Goal: Task Accomplishment & Management: Manage account settings

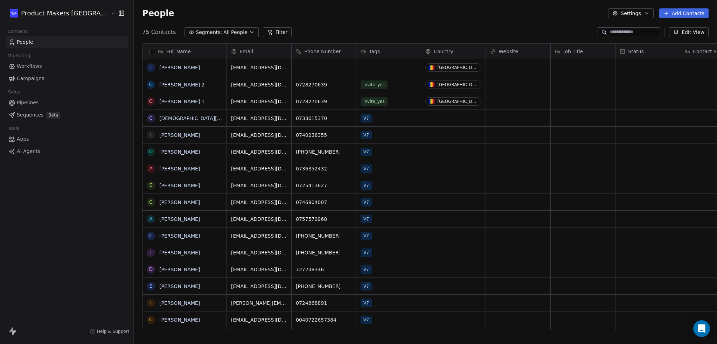
scroll to position [297, 607]
click at [0, 0] on button "grid" at bounding box center [0, 0] width 0 height 0
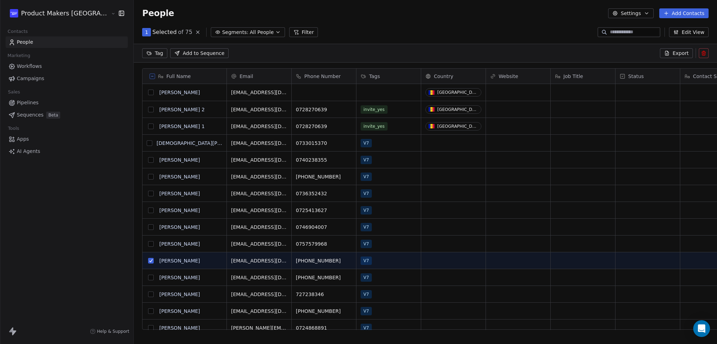
scroll to position [273, 607]
click at [704, 53] on icon at bounding box center [704, 53] width 6 height 6
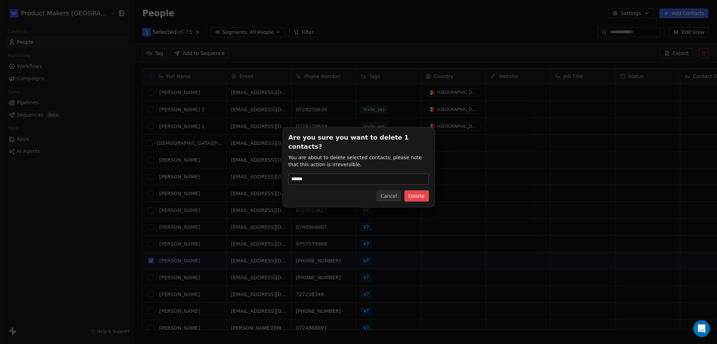
type input "******"
drag, startPoint x: 402, startPoint y: 195, endPoint x: 423, endPoint y: 187, distance: 22.2
click at [414, 196] on div "Cancel Delete" at bounding box center [358, 195] width 140 height 11
click at [423, 190] on button "Delete" at bounding box center [416, 195] width 24 height 11
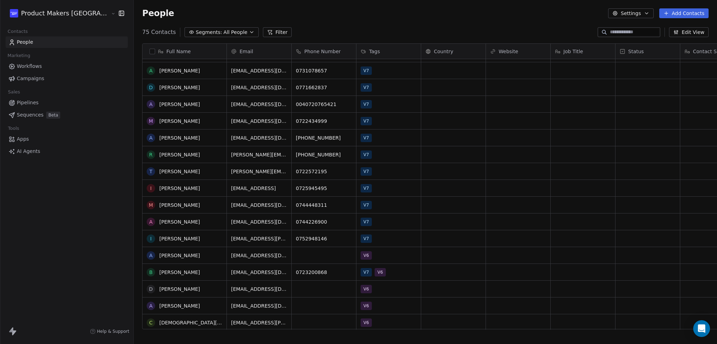
scroll to position [0, 0]
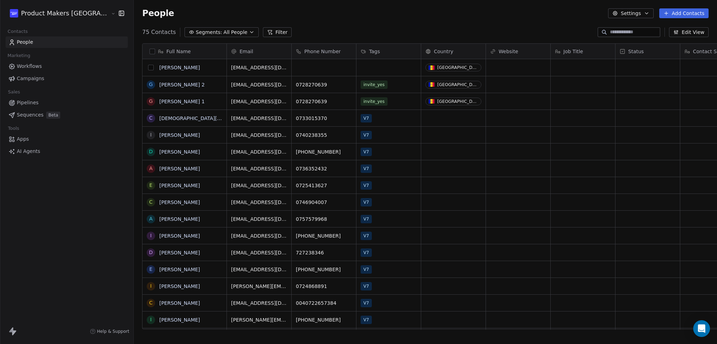
click at [148, 67] on button "grid" at bounding box center [151, 68] width 6 height 6
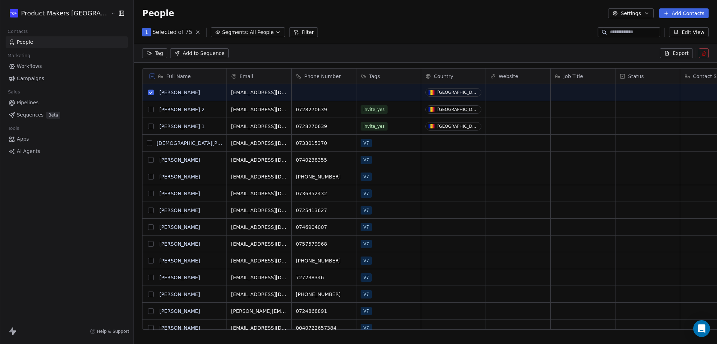
drag, startPoint x: 678, startPoint y: 55, endPoint x: 708, endPoint y: 62, distance: 30.1
click at [708, 63] on section "People Settings Add Contacts 1 Selected of 75 Segments: All People Filter Edit …" at bounding box center [425, 172] width 583 height 344
click at [707, 57] on button at bounding box center [703, 53] width 10 height 10
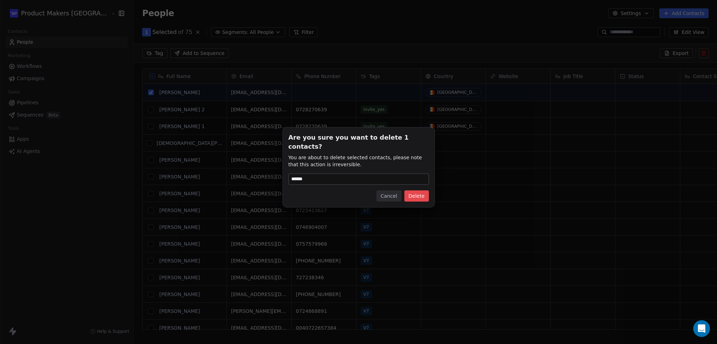
click at [424, 192] on button "Delete" at bounding box center [416, 195] width 24 height 11
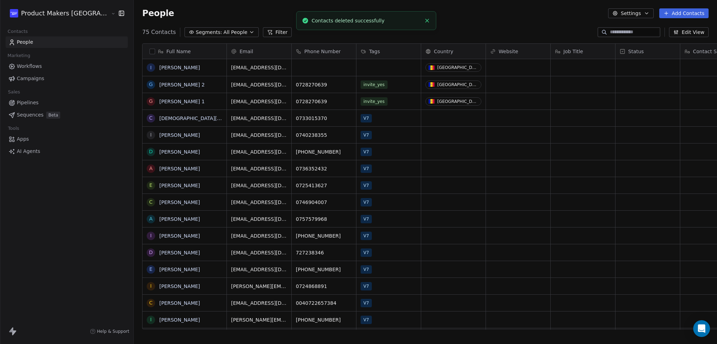
scroll to position [297, 607]
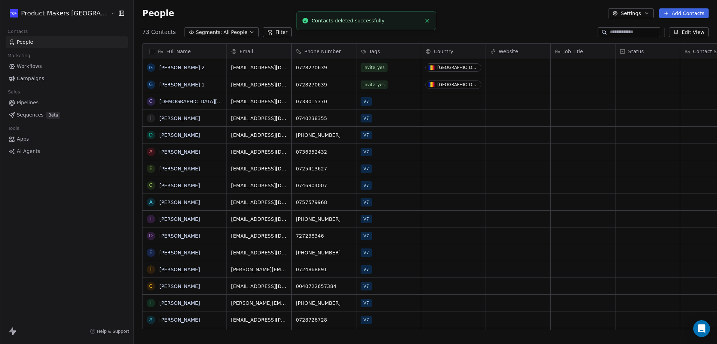
click at [223, 30] on span "All People" at bounding box center [235, 32] width 24 height 7
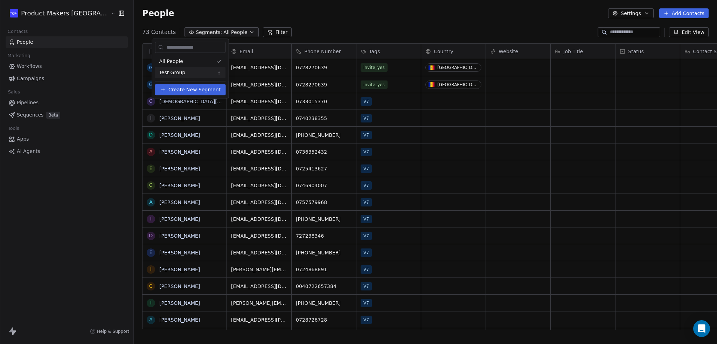
click at [221, 72] on html "Product Makers Romania Contacts People Marketing Workflows Campaigns Sales Pipe…" at bounding box center [358, 172] width 717 height 344
click at [227, 109] on div "Delete" at bounding box center [241, 108] width 47 height 11
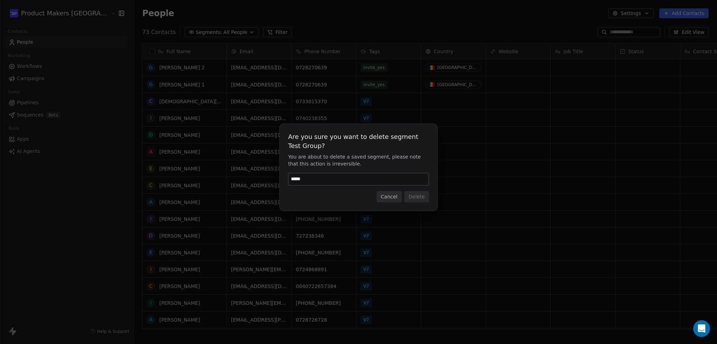
type input "******"
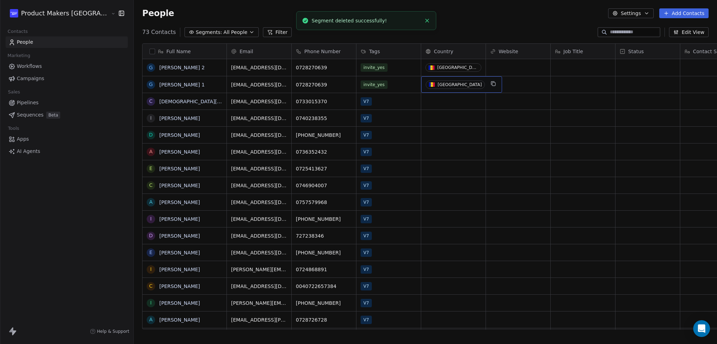
click at [437, 84] on div "[GEOGRAPHIC_DATA]" at bounding box center [459, 84] width 44 height 5
drag, startPoint x: 408, startPoint y: 84, endPoint x: 413, endPoint y: 85, distance: 5.1
click at [437, 85] on div "[GEOGRAPHIC_DATA]" at bounding box center [459, 84] width 44 height 5
click at [430, 84] on span "[GEOGRAPHIC_DATA]" at bounding box center [454, 84] width 59 height 8
click at [437, 83] on div "[GEOGRAPHIC_DATA]" at bounding box center [459, 84] width 44 height 5
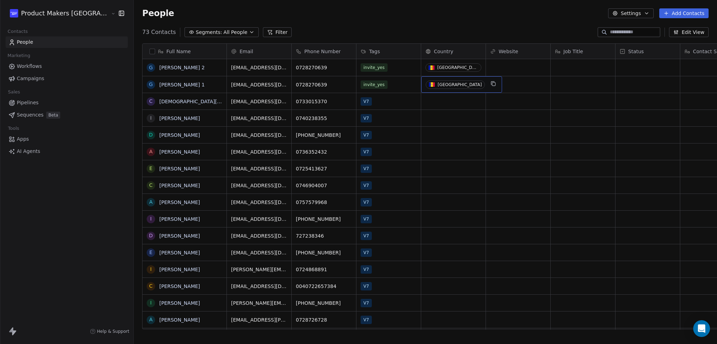
click at [437, 83] on div "[GEOGRAPHIC_DATA]" at bounding box center [459, 84] width 44 height 5
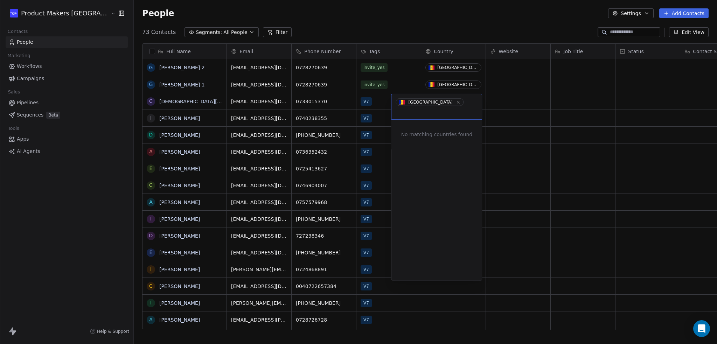
click at [402, 85] on html "Product Makers Romania Contacts People Marketing Workflows Campaigns Sales Pipe…" at bounding box center [358, 172] width 717 height 344
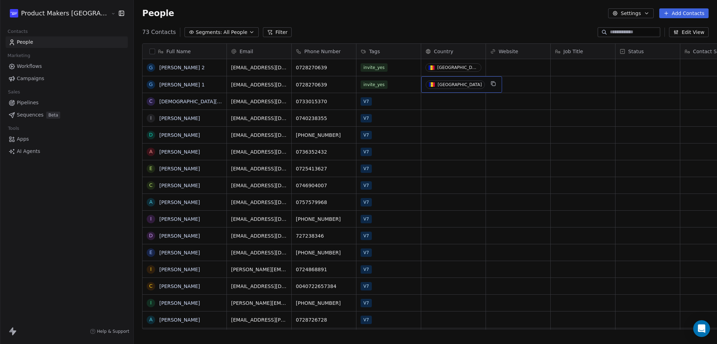
click at [425, 81] on span "[GEOGRAPHIC_DATA]" at bounding box center [454, 84] width 59 height 8
click at [425, 83] on span "[GEOGRAPHIC_DATA]" at bounding box center [454, 84] width 59 height 8
click at [424, 83] on html "Product Makers Romania Contacts People Marketing Workflows Campaigns Sales Pipe…" at bounding box center [358, 172] width 717 height 344
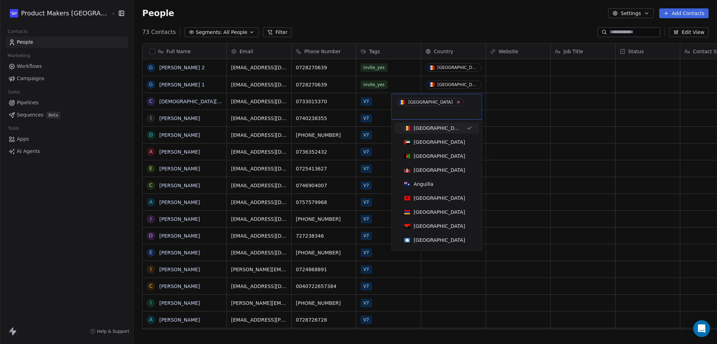
click at [456, 100] on icon at bounding box center [458, 102] width 5 height 5
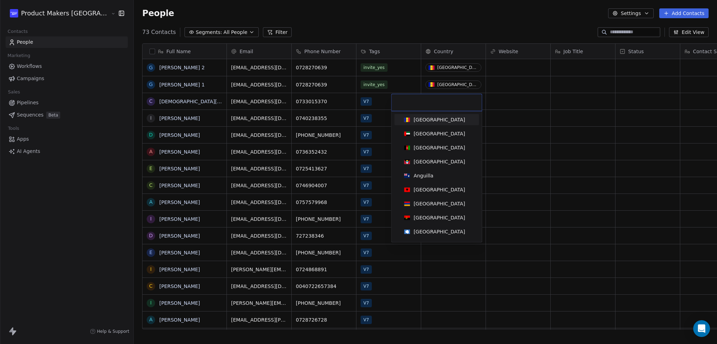
click at [519, 104] on html "Product Makers [GEOGRAPHIC_DATA] Contacts People Marketing Workflows Campaigns …" at bounding box center [358, 172] width 717 height 344
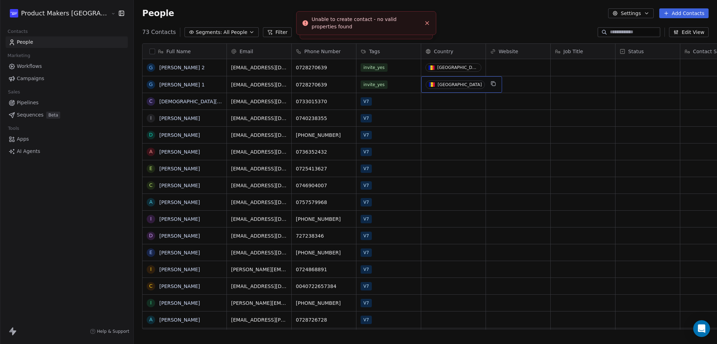
click at [429, 83] on span "[GEOGRAPHIC_DATA]" at bounding box center [454, 84] width 59 height 8
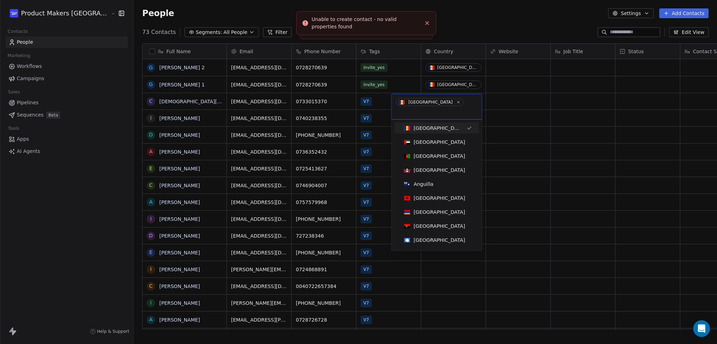
click at [418, 84] on html "Product Makers [GEOGRAPHIC_DATA] Contacts People Marketing Workflows Campaigns …" at bounding box center [358, 172] width 717 height 344
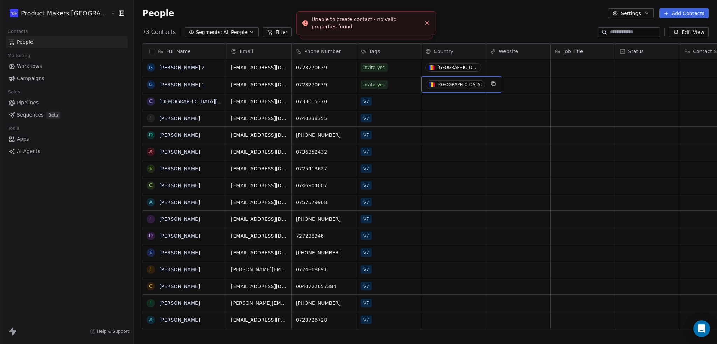
click at [437, 85] on div "[GEOGRAPHIC_DATA]" at bounding box center [459, 84] width 44 height 5
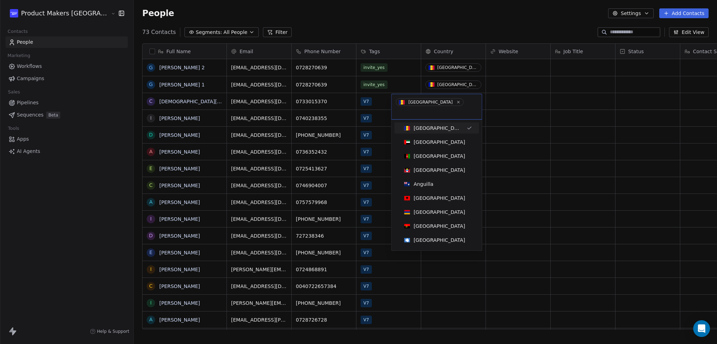
click at [430, 99] on span "[GEOGRAPHIC_DATA]" at bounding box center [429, 102] width 68 height 8
click at [456, 101] on icon at bounding box center [458, 102] width 5 height 5
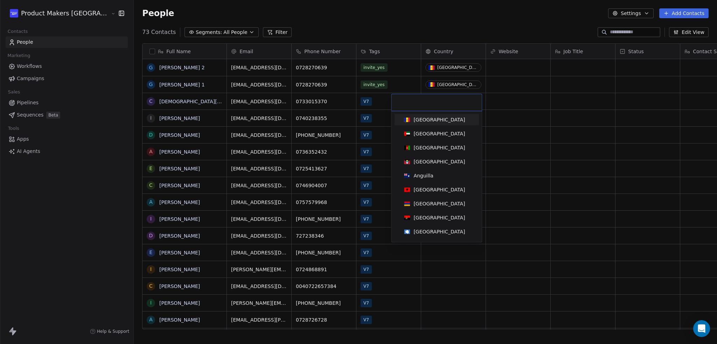
type input "*"
click at [499, 90] on html "Product Makers [GEOGRAPHIC_DATA] Contacts People Marketing Workflows Campaigns …" at bounding box center [358, 172] width 717 height 344
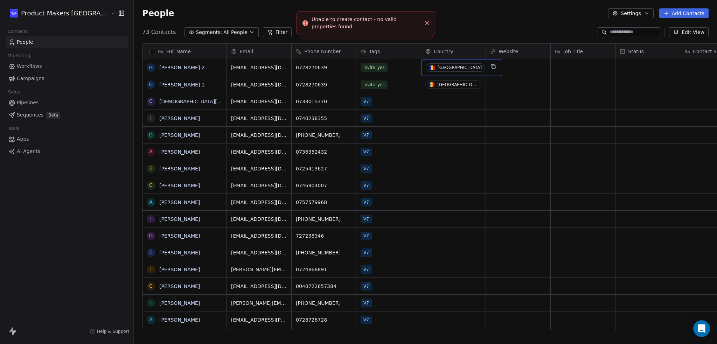
click at [437, 69] on span "[GEOGRAPHIC_DATA]" at bounding box center [454, 67] width 59 height 8
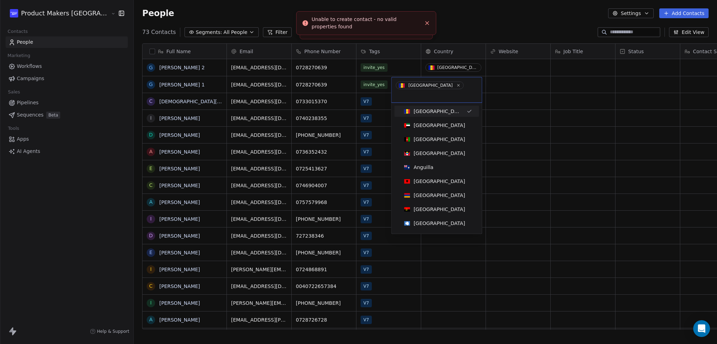
click at [422, 66] on html "Product Makers [GEOGRAPHIC_DATA] Contacts People Marketing Workflows Campaigns …" at bounding box center [358, 172] width 717 height 344
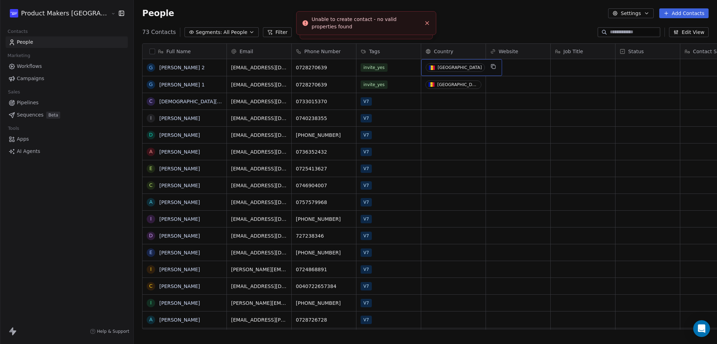
click at [437, 68] on div "[GEOGRAPHIC_DATA]" at bounding box center [459, 67] width 44 height 5
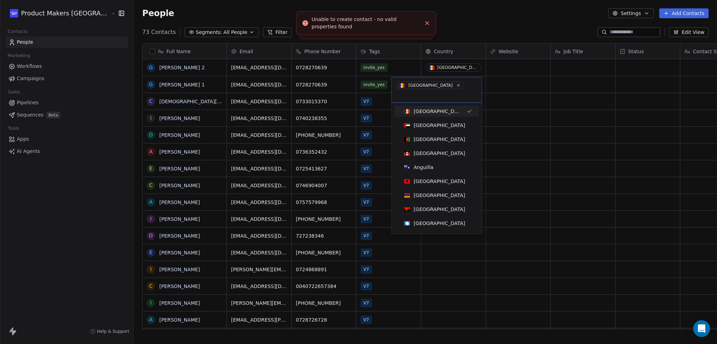
click at [457, 84] on icon at bounding box center [458, 85] width 2 height 2
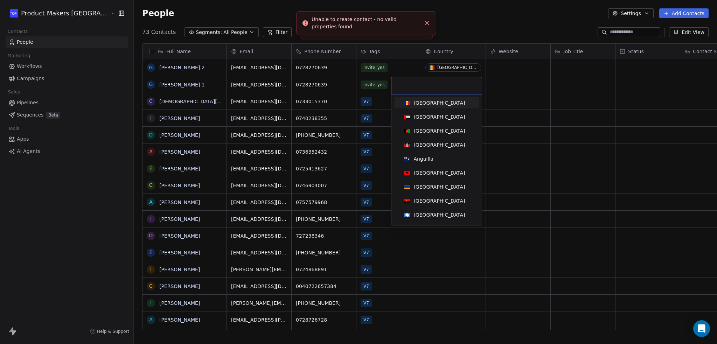
click at [537, 94] on html "Product Makers [GEOGRAPHIC_DATA] Contacts People Marketing Workflows Campaigns …" at bounding box center [358, 172] width 717 height 344
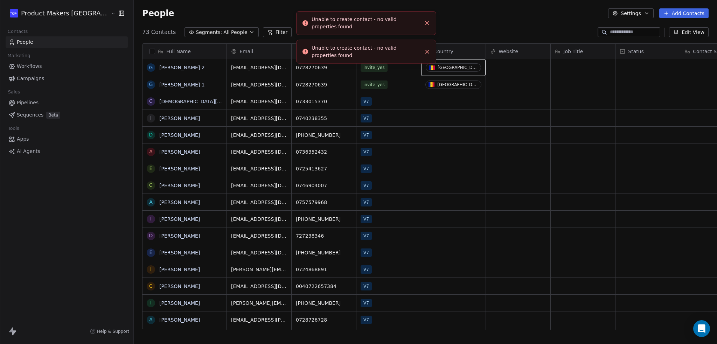
click at [431, 22] on li "Unable to create contact - no valid properties found" at bounding box center [366, 23] width 140 height 24
click at [429, 21] on icon "Close toast" at bounding box center [427, 23] width 6 height 6
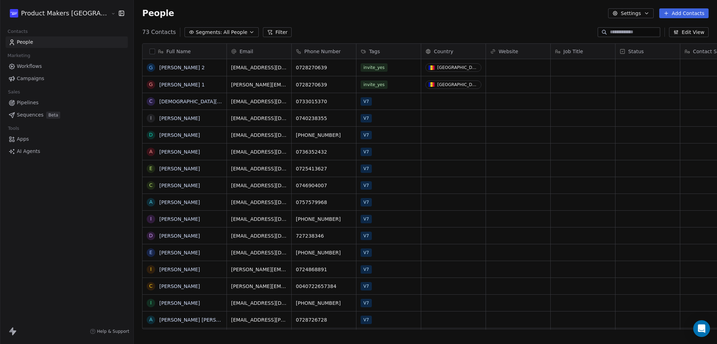
scroll to position [297, 607]
click at [437, 67] on div "[GEOGRAPHIC_DATA]" at bounding box center [459, 67] width 44 height 5
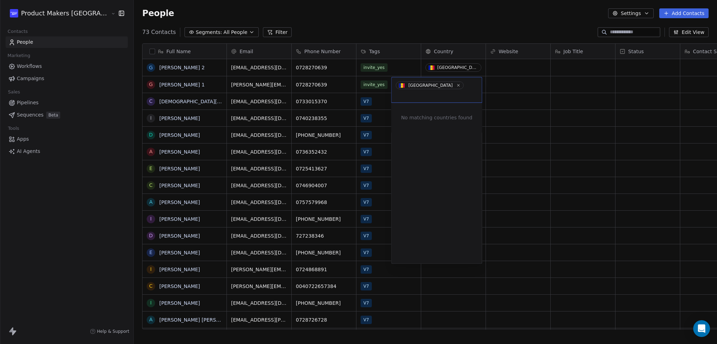
click at [421, 67] on html "Product Makers [GEOGRAPHIC_DATA] Contacts People Marketing Workflows Campaigns …" at bounding box center [358, 172] width 717 height 344
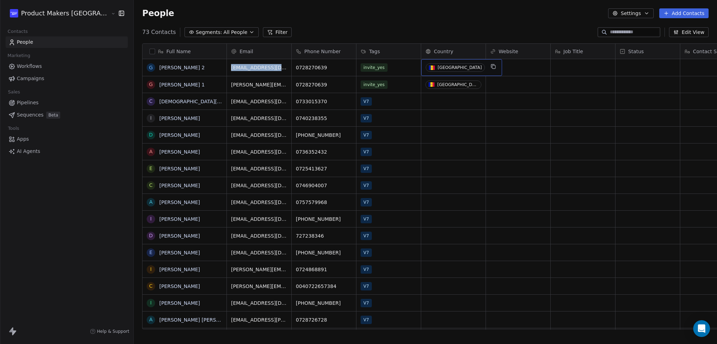
click at [437, 66] on div "[GEOGRAPHIC_DATA]" at bounding box center [459, 67] width 44 height 5
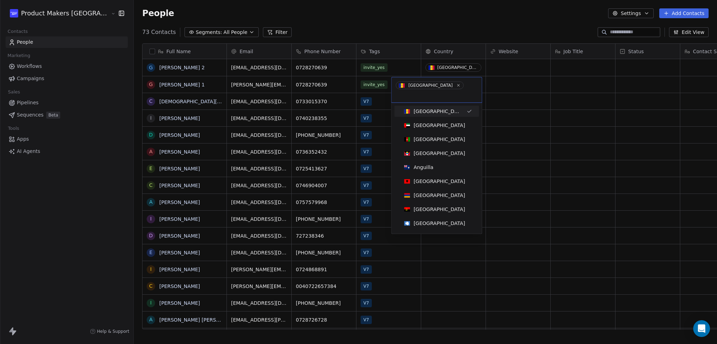
click at [456, 84] on icon at bounding box center [458, 85] width 4 height 4
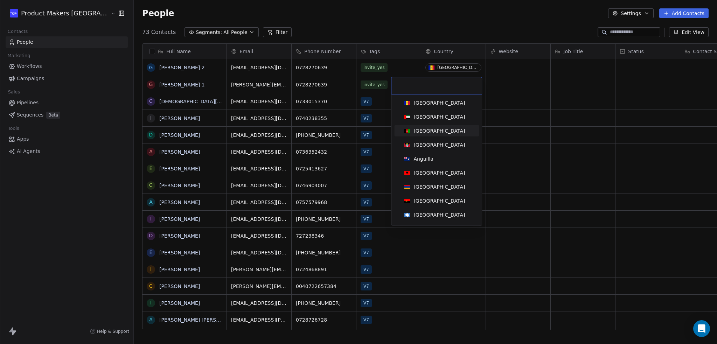
click at [376, 128] on html "Product Makers [GEOGRAPHIC_DATA] Contacts People Marketing Workflows Campaigns …" at bounding box center [358, 172] width 717 height 344
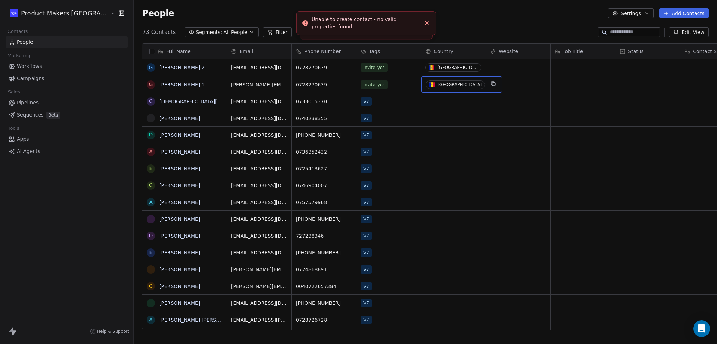
click at [437, 85] on div "[GEOGRAPHIC_DATA]" at bounding box center [459, 84] width 44 height 5
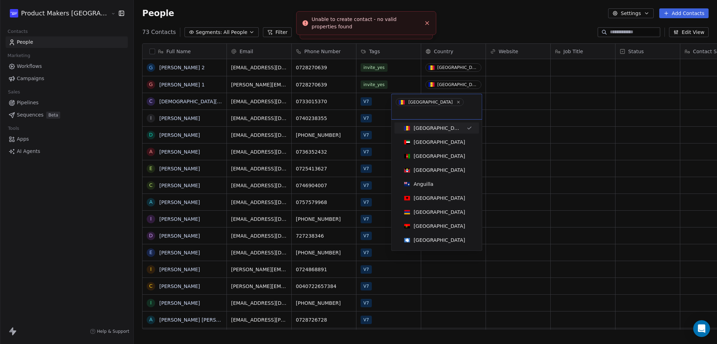
click at [428, 99] on span "[GEOGRAPHIC_DATA]" at bounding box center [429, 102] width 68 height 8
click at [456, 102] on icon at bounding box center [458, 102] width 5 height 5
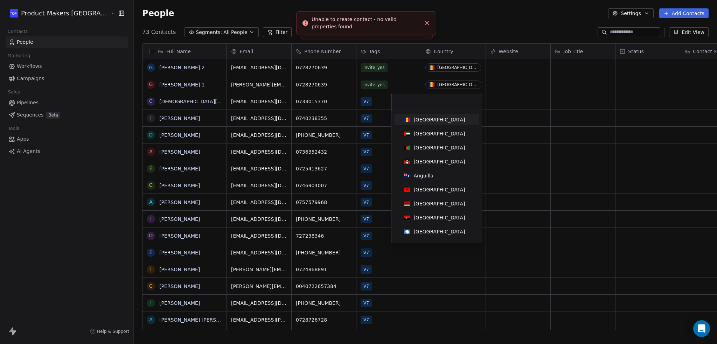
click at [366, 99] on html "Product Makers [GEOGRAPHIC_DATA] Contacts People Marketing Workflows Campaigns …" at bounding box center [358, 172] width 717 height 344
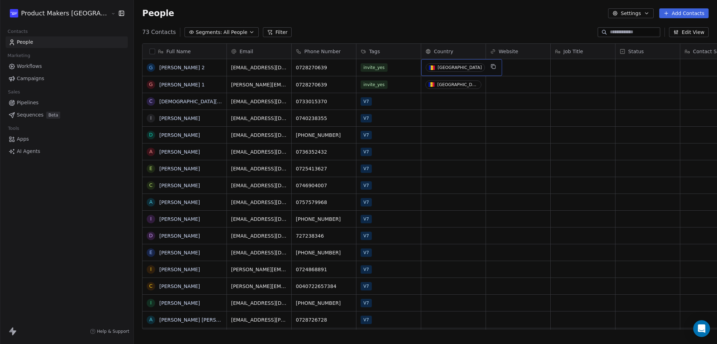
drag, startPoint x: 410, startPoint y: 70, endPoint x: 436, endPoint y: 63, distance: 26.7
click at [436, 63] on div "[GEOGRAPHIC_DATA]" at bounding box center [461, 67] width 81 height 17
click at [437, 64] on span "[GEOGRAPHIC_DATA]" at bounding box center [454, 67] width 59 height 8
type input "***"
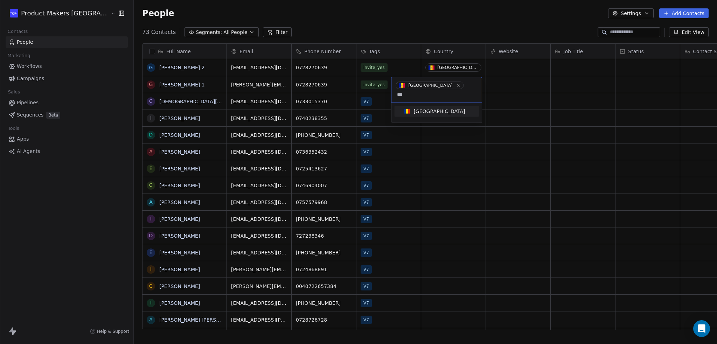
click at [431, 108] on div "[GEOGRAPHIC_DATA]" at bounding box center [436, 113] width 85 height 14
click at [427, 108] on div "[GEOGRAPHIC_DATA]" at bounding box center [438, 111] width 51 height 7
click at [437, 67] on div "[GEOGRAPHIC_DATA]" at bounding box center [459, 67] width 44 height 5
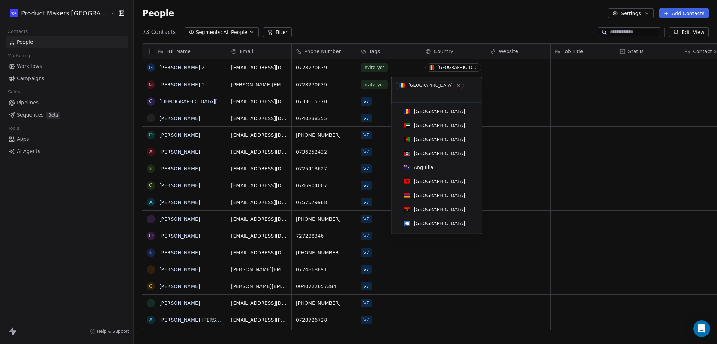
click at [456, 85] on icon at bounding box center [458, 85] width 5 height 5
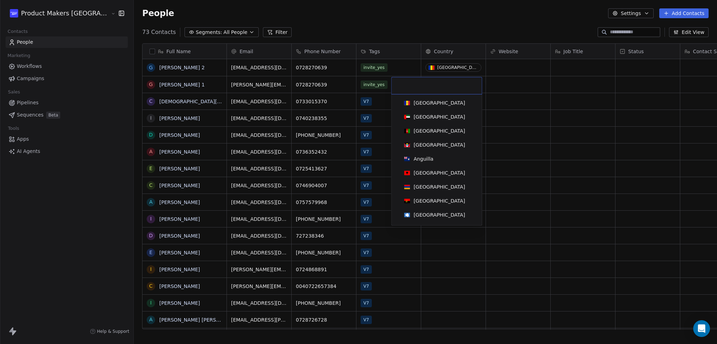
click at [509, 95] on html "Product Makers [GEOGRAPHIC_DATA] Contacts People Marketing Workflows Campaigns …" at bounding box center [358, 172] width 717 height 344
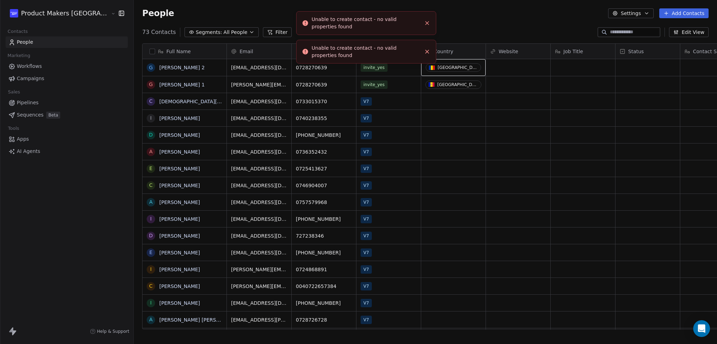
click at [428, 20] on icon "Close toast" at bounding box center [427, 23] width 6 height 6
click at [429, 20] on icon "Close toast" at bounding box center [427, 23] width 6 height 6
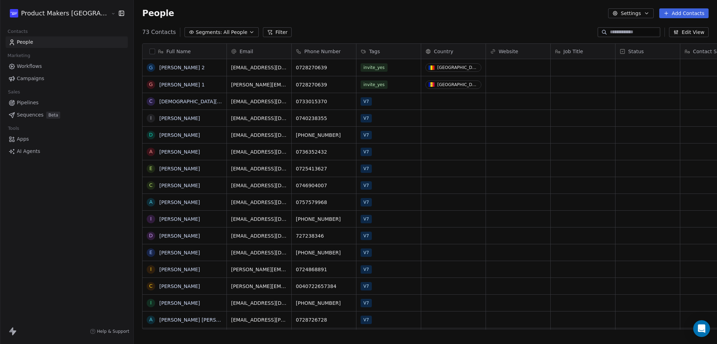
click at [692, 28] on button "Edit View" at bounding box center [689, 32] width 40 height 10
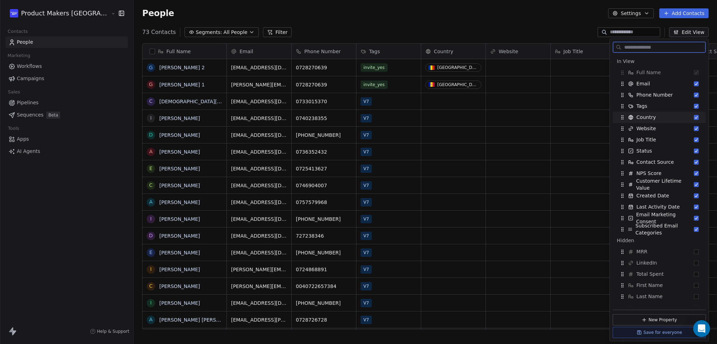
click at [694, 118] on button "Suggestions" at bounding box center [696, 117] width 5 height 5
click at [693, 117] on div "Website" at bounding box center [658, 117] width 87 height 11
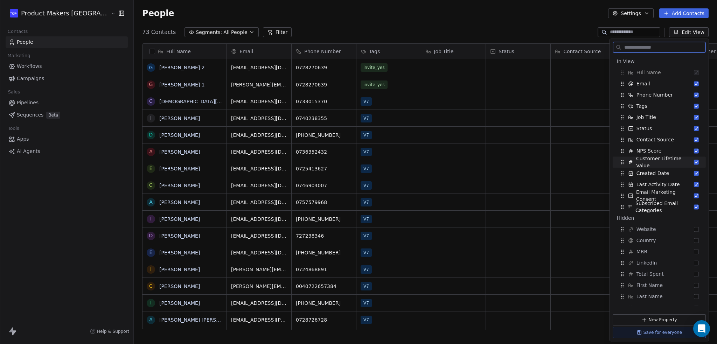
click at [694, 163] on button "Suggestions" at bounding box center [696, 162] width 5 height 5
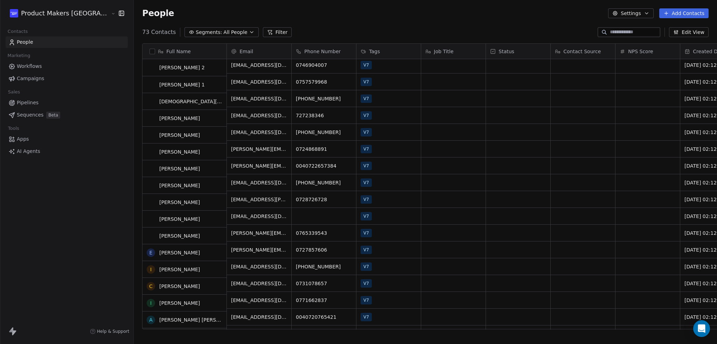
scroll to position [0, 0]
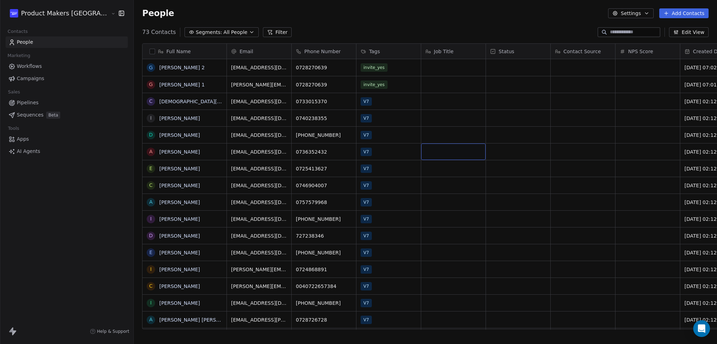
click at [24, 76] on span "Campaigns" at bounding box center [30, 78] width 27 height 7
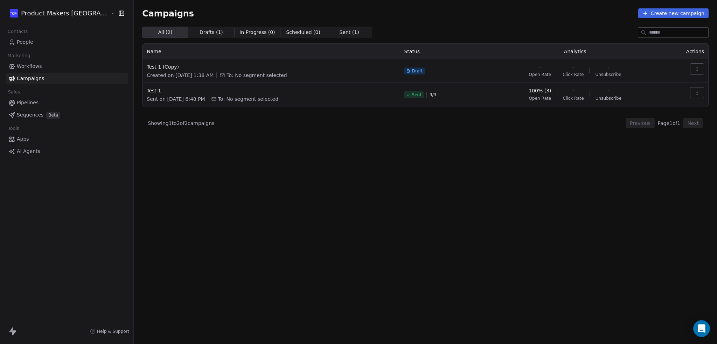
click at [142, 165] on div "All ( 2 ) All ( 2 ) Drafts ( 1 ) Drafts ( 1 ) In Progress ( 0 ) In Progress ( 0…" at bounding box center [425, 155] width 566 height 256
click at [147, 67] on span "Test 1 (Copy)" at bounding box center [271, 66] width 249 height 7
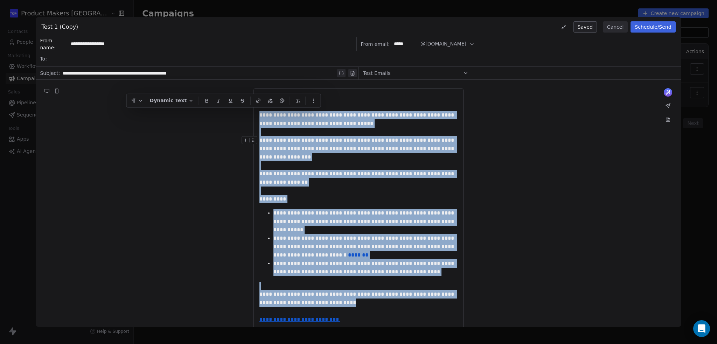
drag, startPoint x: 304, startPoint y: 267, endPoint x: 256, endPoint y: 117, distance: 158.1
click at [256, 117] on div "**********" at bounding box center [358, 258] width 210 height 341
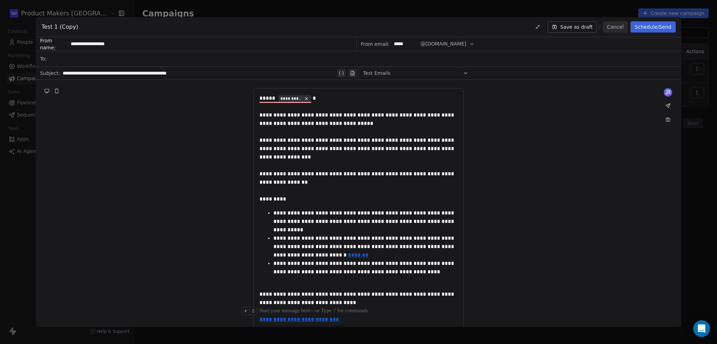
click at [363, 307] on div "To enrich screen reader interactions, please activate Accessibility in Grammarl…" at bounding box center [358, 311] width 198 height 8
click at [342, 290] on div "**********" at bounding box center [358, 298] width 198 height 17
drag, startPoint x: 290, startPoint y: 276, endPoint x: 332, endPoint y: 278, distance: 42.0
click at [332, 291] on span "**********" at bounding box center [357, 298] width 196 height 14
drag, startPoint x: 335, startPoint y: 304, endPoint x: 258, endPoint y: 301, distance: 77.0
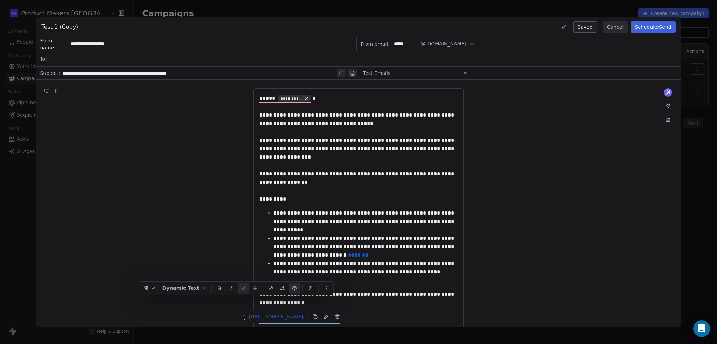
click at [259, 315] on div "**********" at bounding box center [358, 319] width 198 height 8
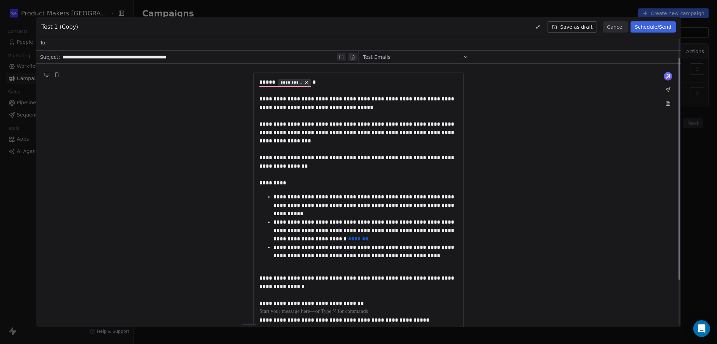
scroll to position [35, 0]
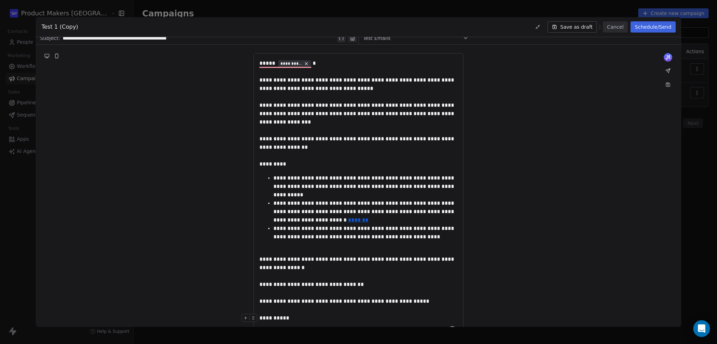
click at [284, 315] on span "**********" at bounding box center [274, 317] width 31 height 5
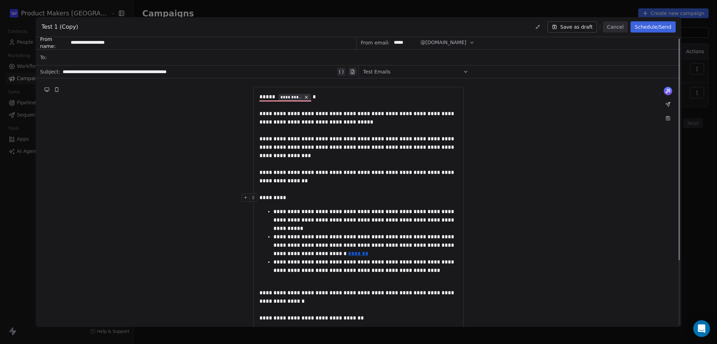
scroll to position [0, 0]
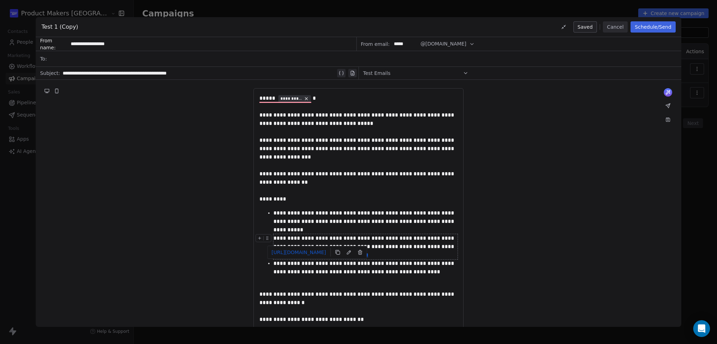
click at [348, 252] on u "*******" at bounding box center [358, 254] width 20 height 5
click at [311, 253] on link "[URL][DOMAIN_NAME]" at bounding box center [299, 252] width 60 height 10
click at [102, 114] on div "**********" at bounding box center [358, 259] width 645 height 358
click at [13, 182] on div "**********" at bounding box center [358, 172] width 717 height 344
click at [621, 27] on button "Cancel" at bounding box center [615, 26] width 25 height 11
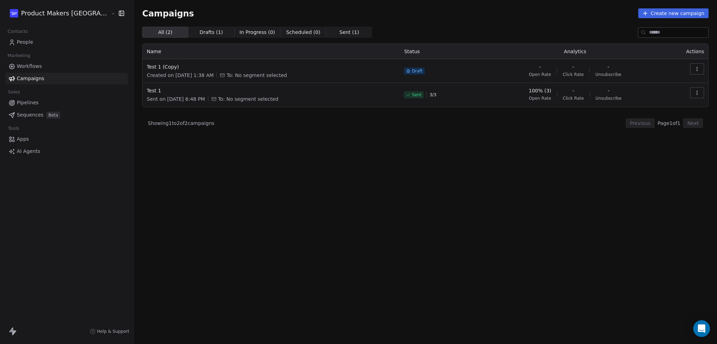
click at [19, 39] on span "People" at bounding box center [25, 41] width 16 height 7
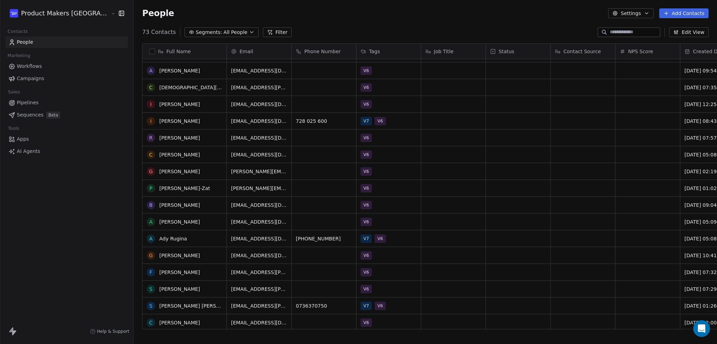
scroll to position [582, 0]
